Goal: Transaction & Acquisition: Obtain resource

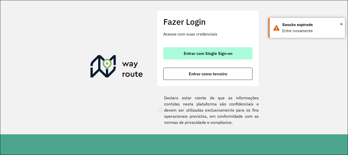
click at [228, 56] on button "Entrar com Single Sign-on" at bounding box center [208, 53] width 89 height 12
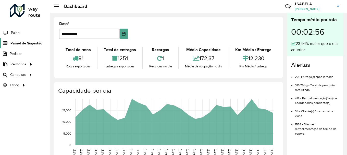
click at [34, 45] on span "Painel de Sugestão" at bounding box center [26, 43] width 32 height 5
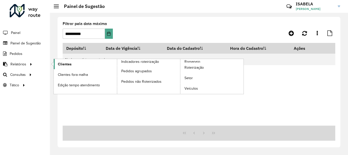
click at [61, 64] on span "Clientes" at bounding box center [65, 63] width 14 height 5
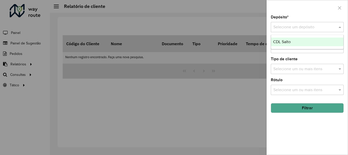
click at [334, 26] on div at bounding box center [307, 27] width 73 height 6
click at [313, 42] on div "CDL Salto" at bounding box center [307, 42] width 72 height 9
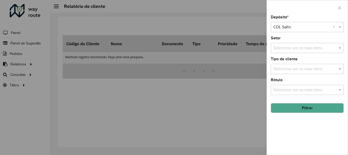
click at [295, 105] on button "Filtrar" at bounding box center [307, 108] width 73 height 10
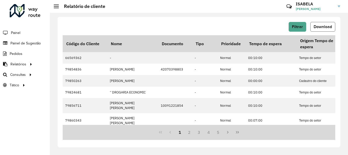
click at [316, 30] on button "Download" at bounding box center [323, 27] width 25 height 10
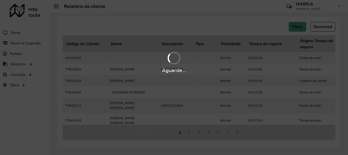
click at [257, 5] on div "Aguarde..." at bounding box center [174, 77] width 348 height 155
click at [236, 21] on div "Aguarde..." at bounding box center [174, 77] width 348 height 155
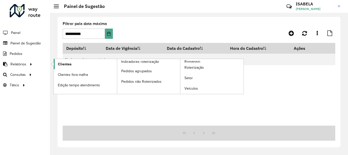
click at [62, 62] on span "Clientes" at bounding box center [65, 63] width 14 height 5
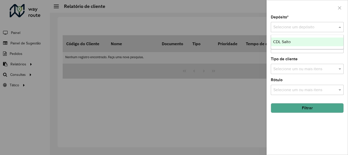
click at [286, 26] on input "text" at bounding box center [303, 27] width 58 height 6
click at [285, 44] on div "CDL Salto" at bounding box center [307, 42] width 72 height 9
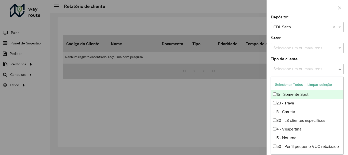
click at [281, 71] on input "text" at bounding box center [304, 69] width 65 height 6
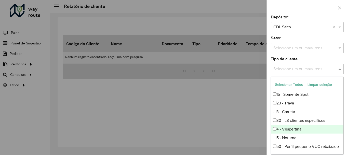
click at [298, 126] on div "4 - Vespertina" at bounding box center [307, 129] width 72 height 9
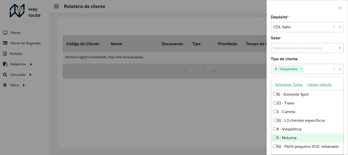
click at [289, 135] on div "5 - Noturna" at bounding box center [307, 137] width 72 height 9
click at [255, 131] on div at bounding box center [174, 77] width 348 height 155
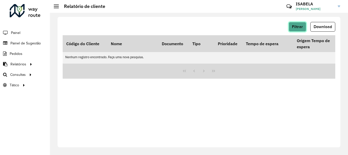
click at [302, 25] on span "Filtrar" at bounding box center [297, 26] width 11 height 4
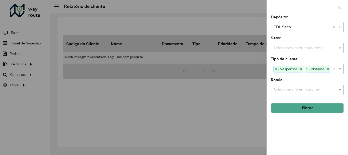
click at [311, 108] on button "Filtrar" at bounding box center [307, 108] width 73 height 10
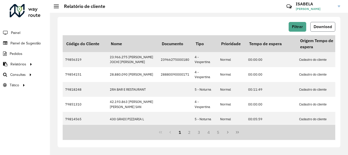
click at [314, 25] on span "Download" at bounding box center [323, 26] width 18 height 4
